Goal: Task Accomplishment & Management: Use online tool/utility

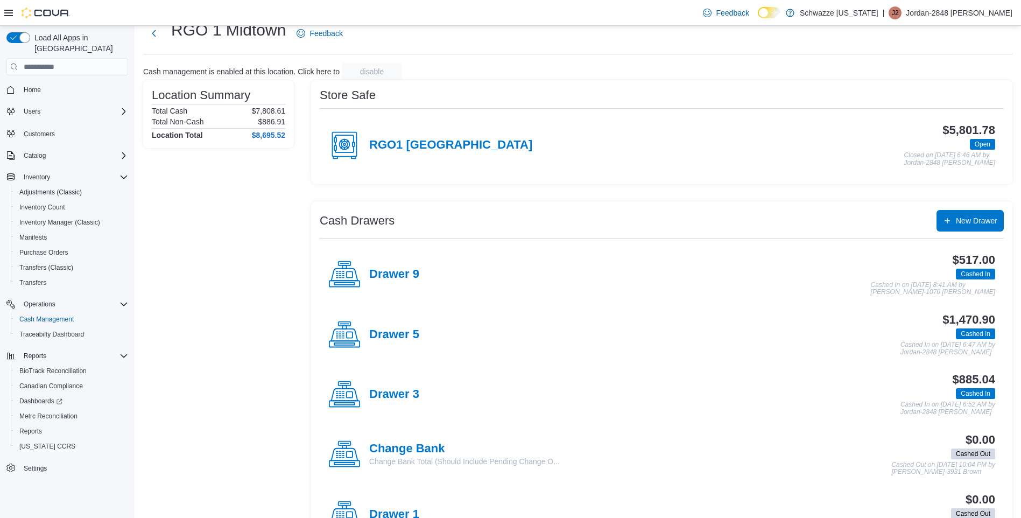
scroll to position [54, 0]
